Goal: Obtain resource: Obtain resource

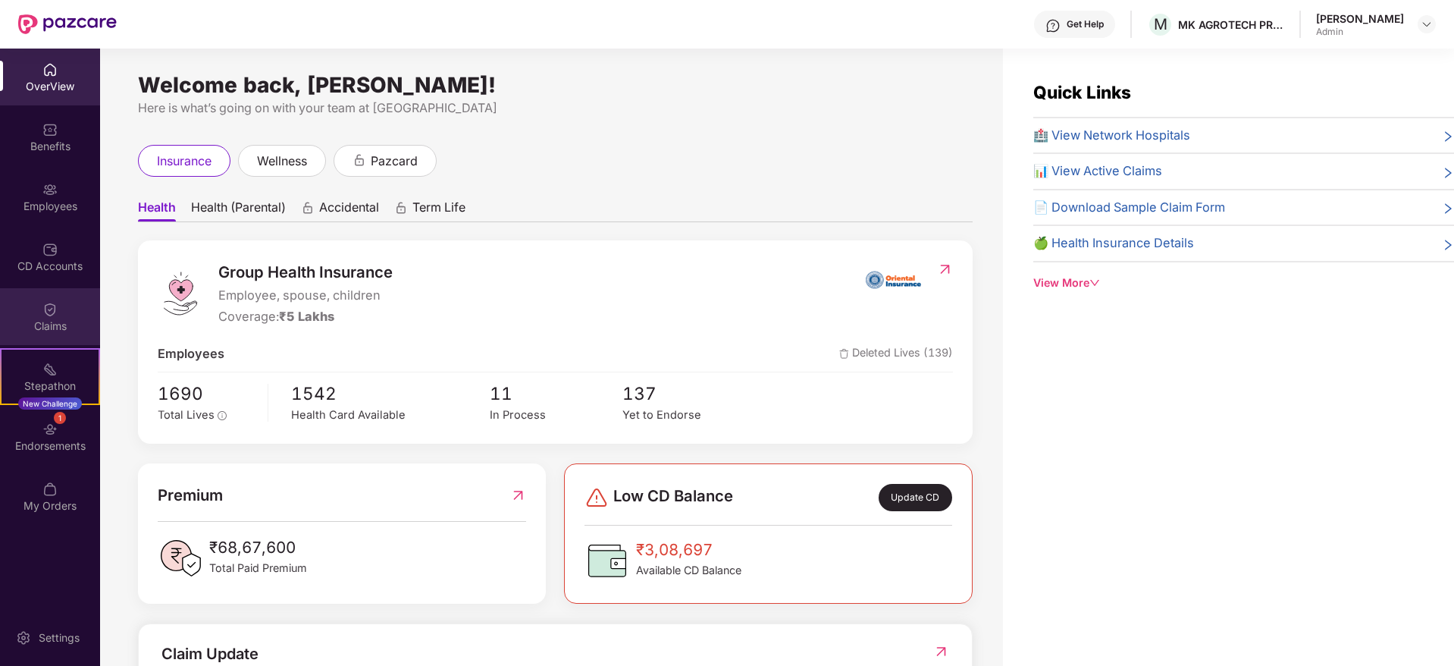
click at [41, 309] on div "Claims" at bounding box center [50, 316] width 100 height 57
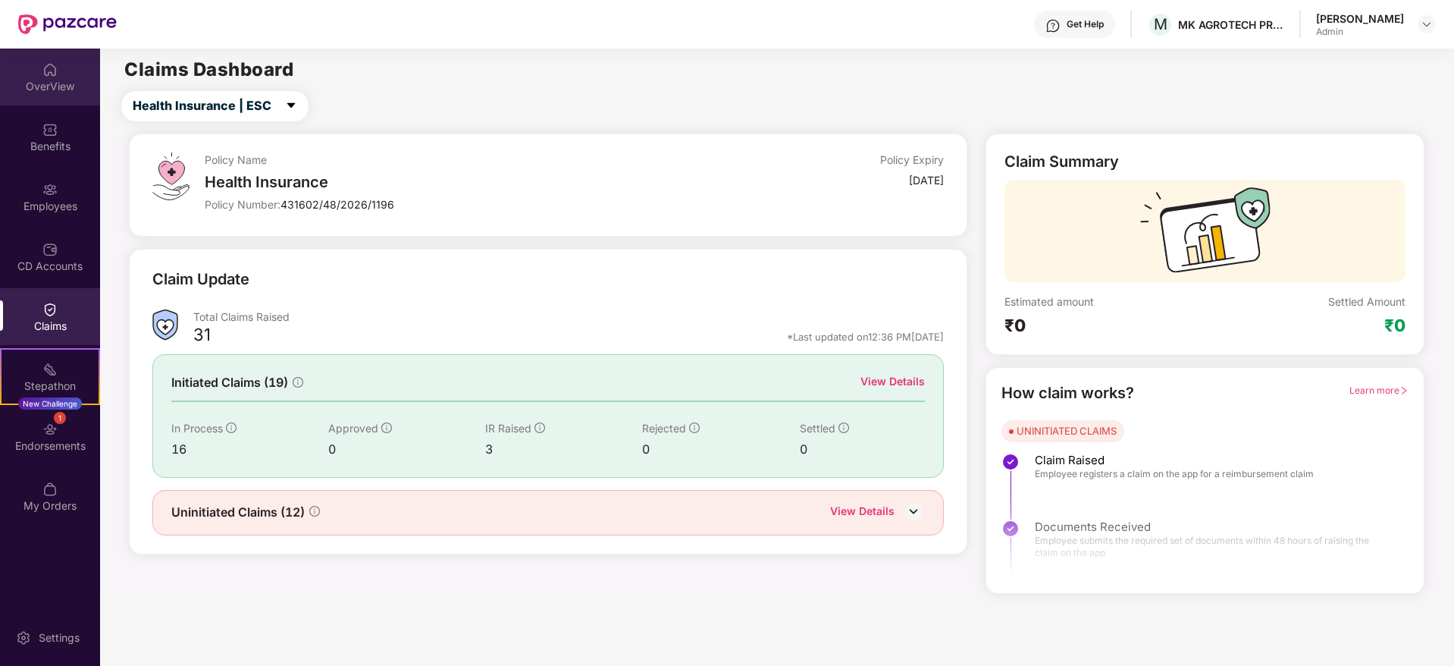
click at [71, 67] on div "OverView" at bounding box center [50, 77] width 100 height 57
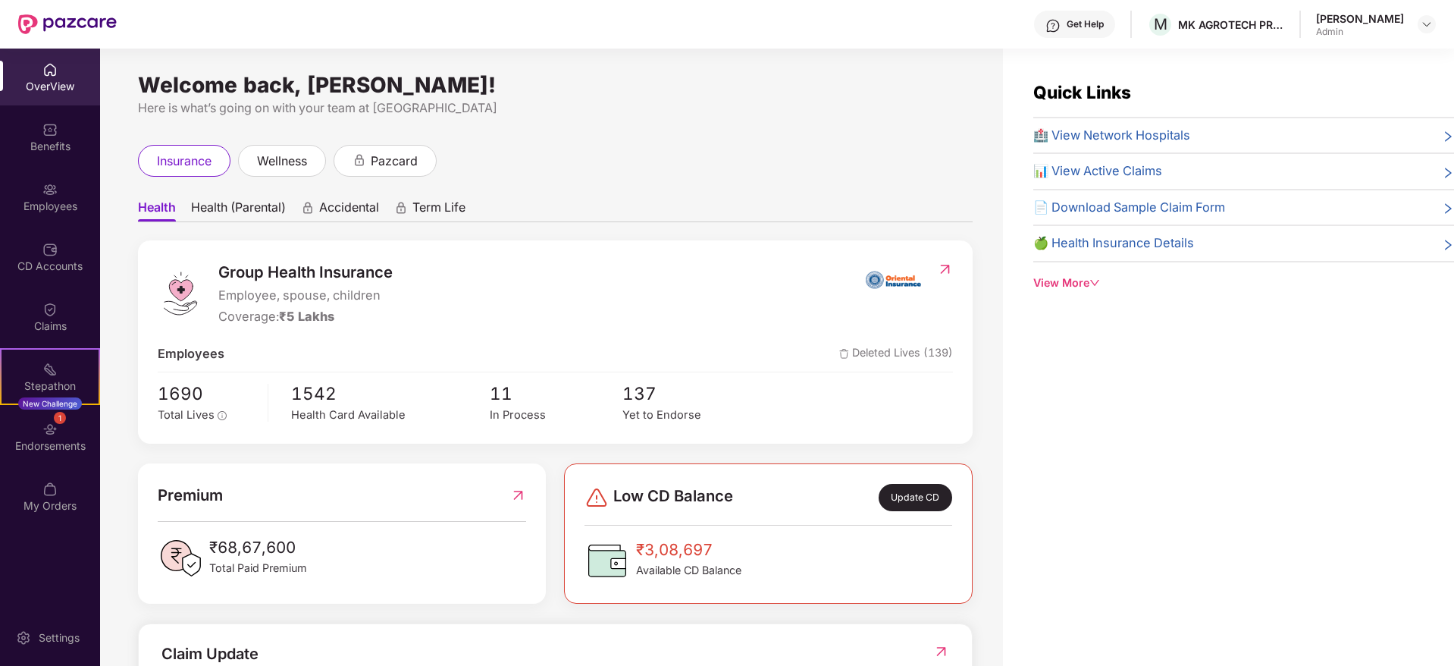
click at [1210, 203] on span "📄 Download Sample Claim Form" at bounding box center [1129, 208] width 192 height 20
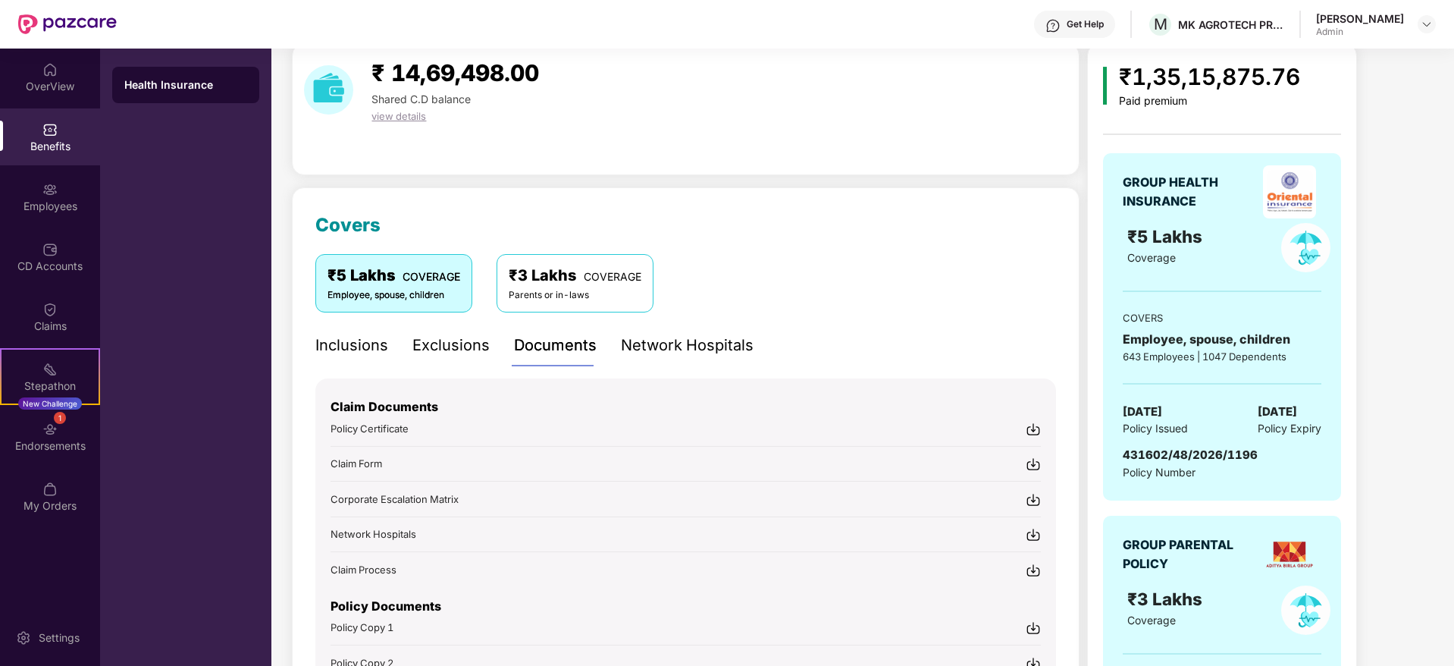
scroll to position [287, 0]
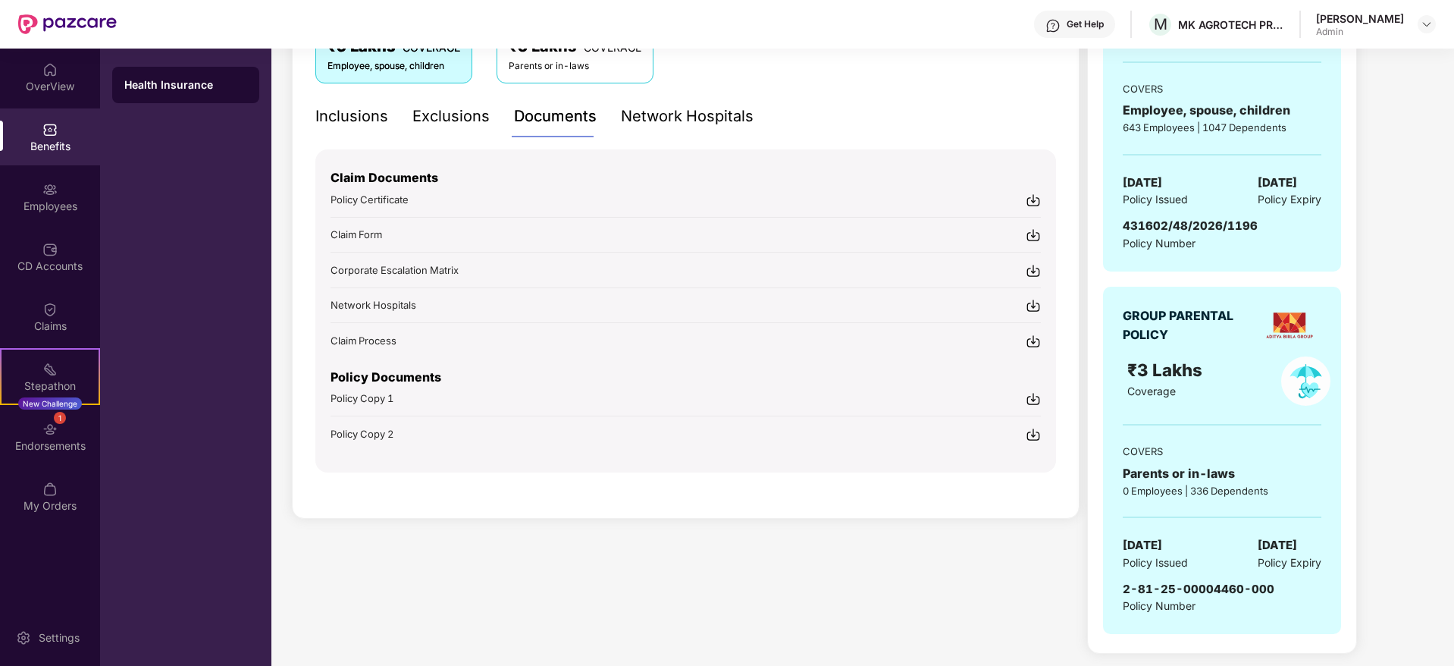
click at [359, 230] on span "Claim Form" at bounding box center [357, 234] width 52 height 12
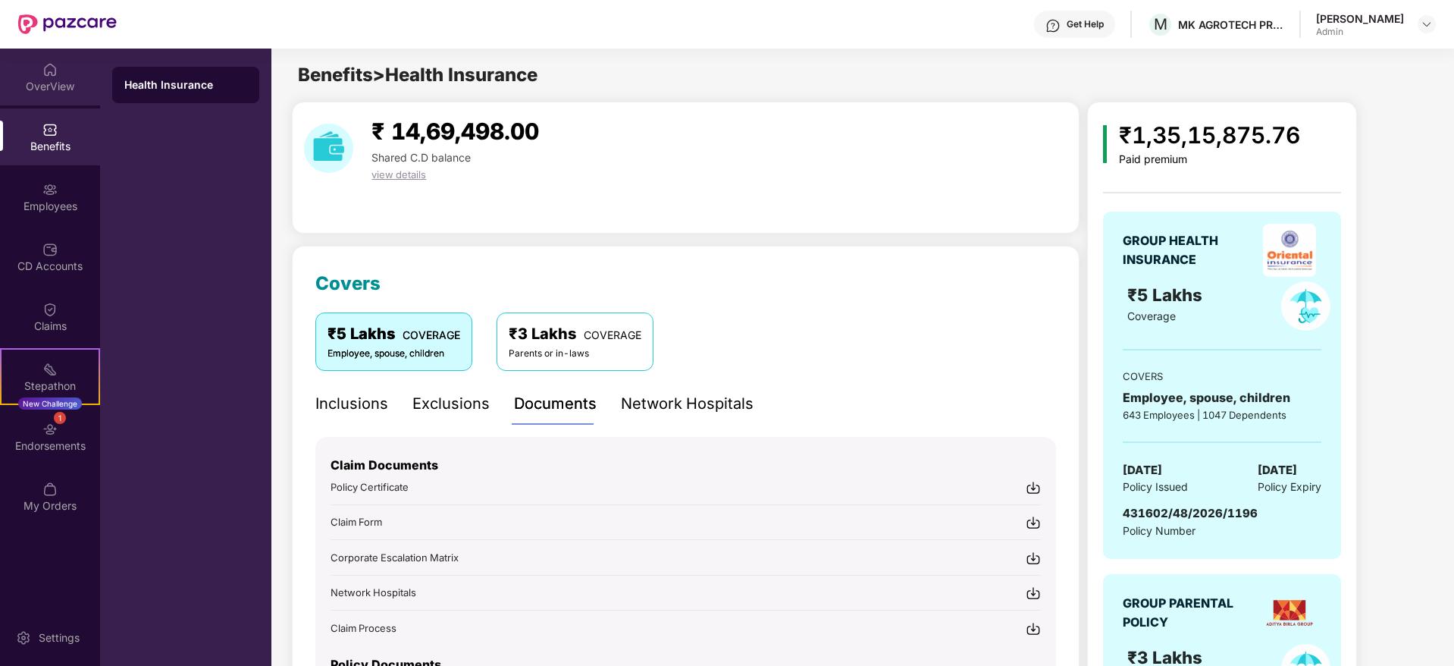
click at [41, 69] on div "OverView" at bounding box center [50, 77] width 100 height 57
